Goal: Information Seeking & Learning: Learn about a topic

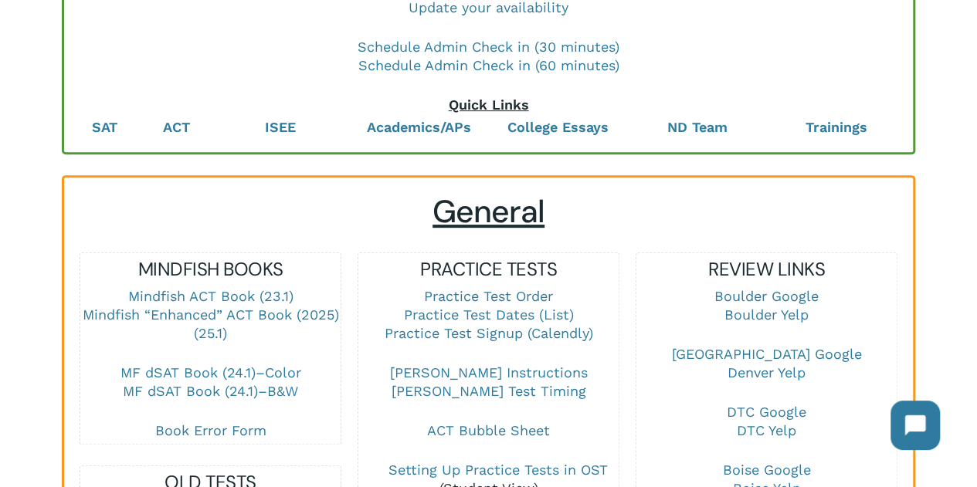
scroll to position [281, 0]
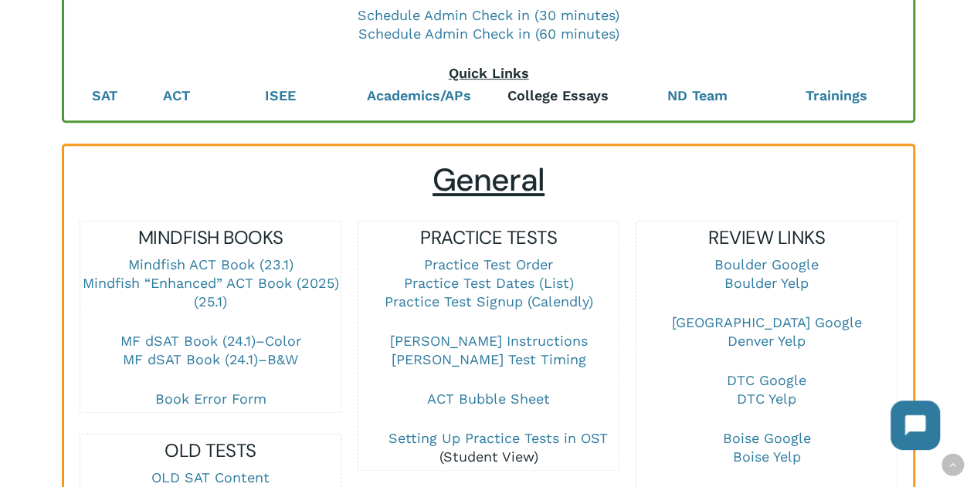
click at [552, 97] on strong "College Essays" at bounding box center [558, 95] width 101 height 16
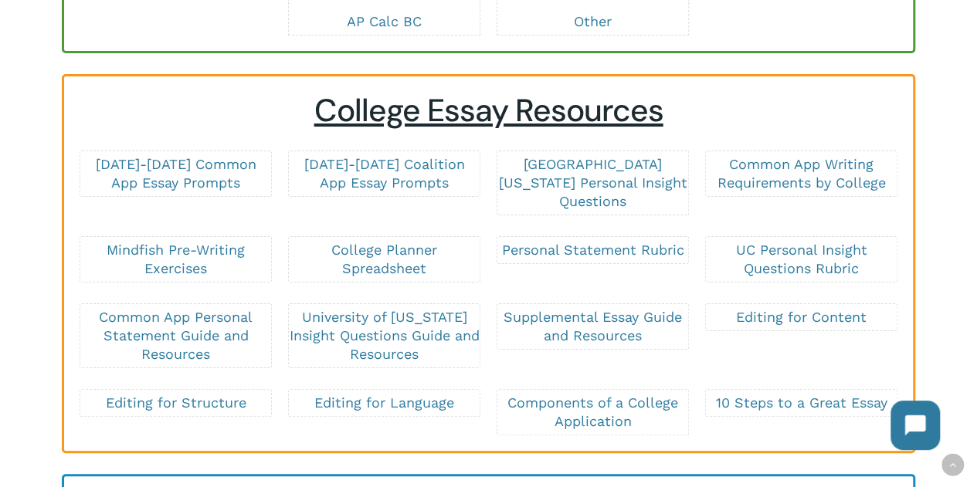
scroll to position [2931, 0]
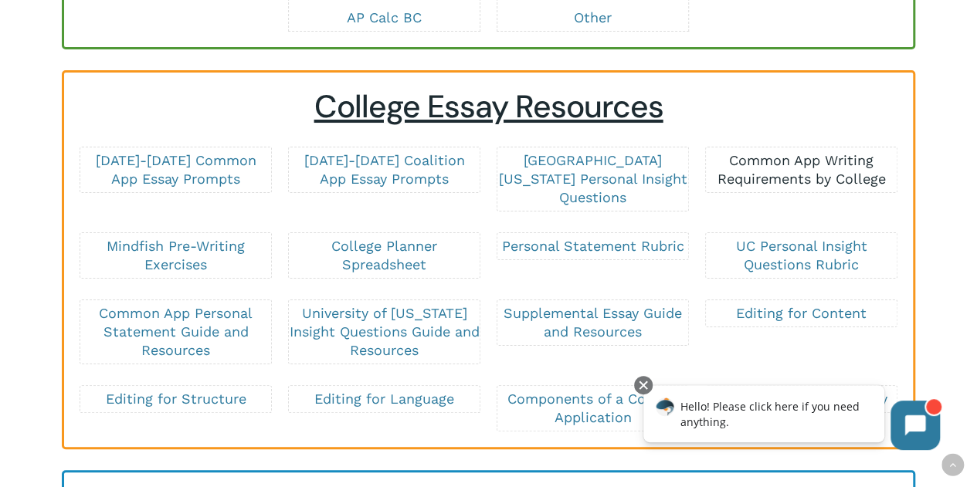
click at [796, 187] on link "Common App Writing Requirements by College" at bounding box center [801, 169] width 168 height 35
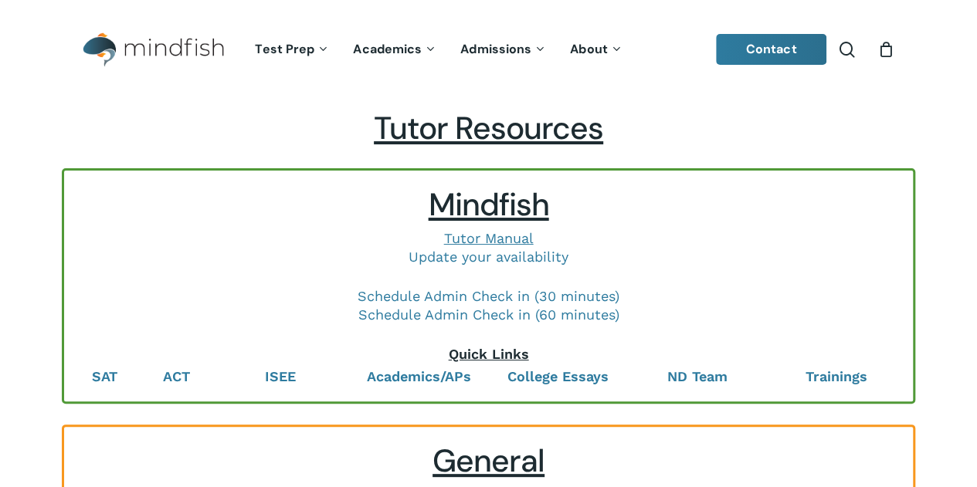
click at [566, 386] on p "College Essays" at bounding box center [558, 377] width 122 height 19
click at [553, 375] on strong "College Essays" at bounding box center [558, 377] width 101 height 16
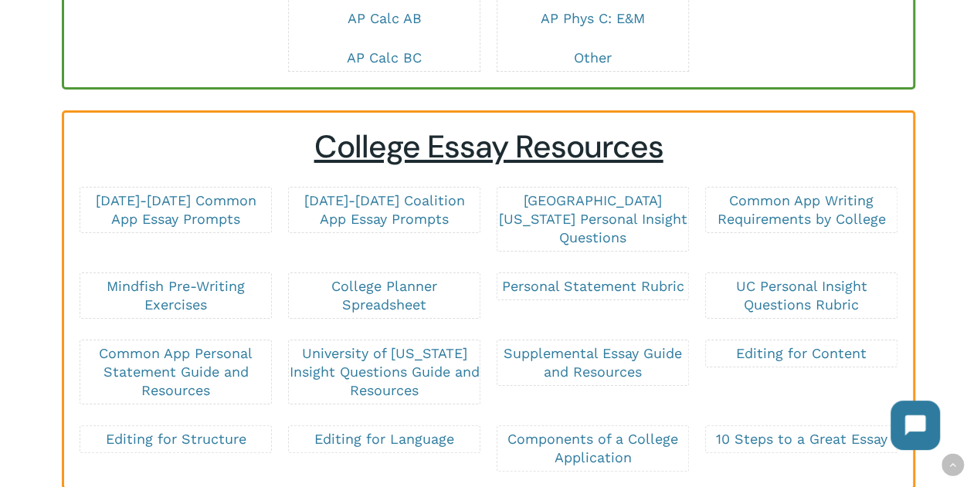
scroll to position [2931, 0]
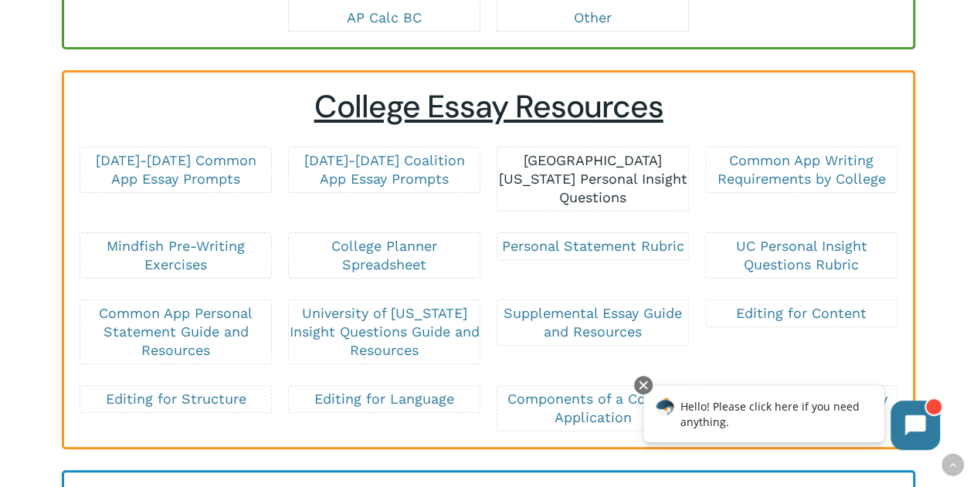
click at [561, 185] on link "[GEOGRAPHIC_DATA][US_STATE] Personal Insight Questions" at bounding box center [592, 178] width 189 height 53
click at [653, 386] on div at bounding box center [643, 385] width 19 height 19
